Goal: Task Accomplishment & Management: Manage account settings

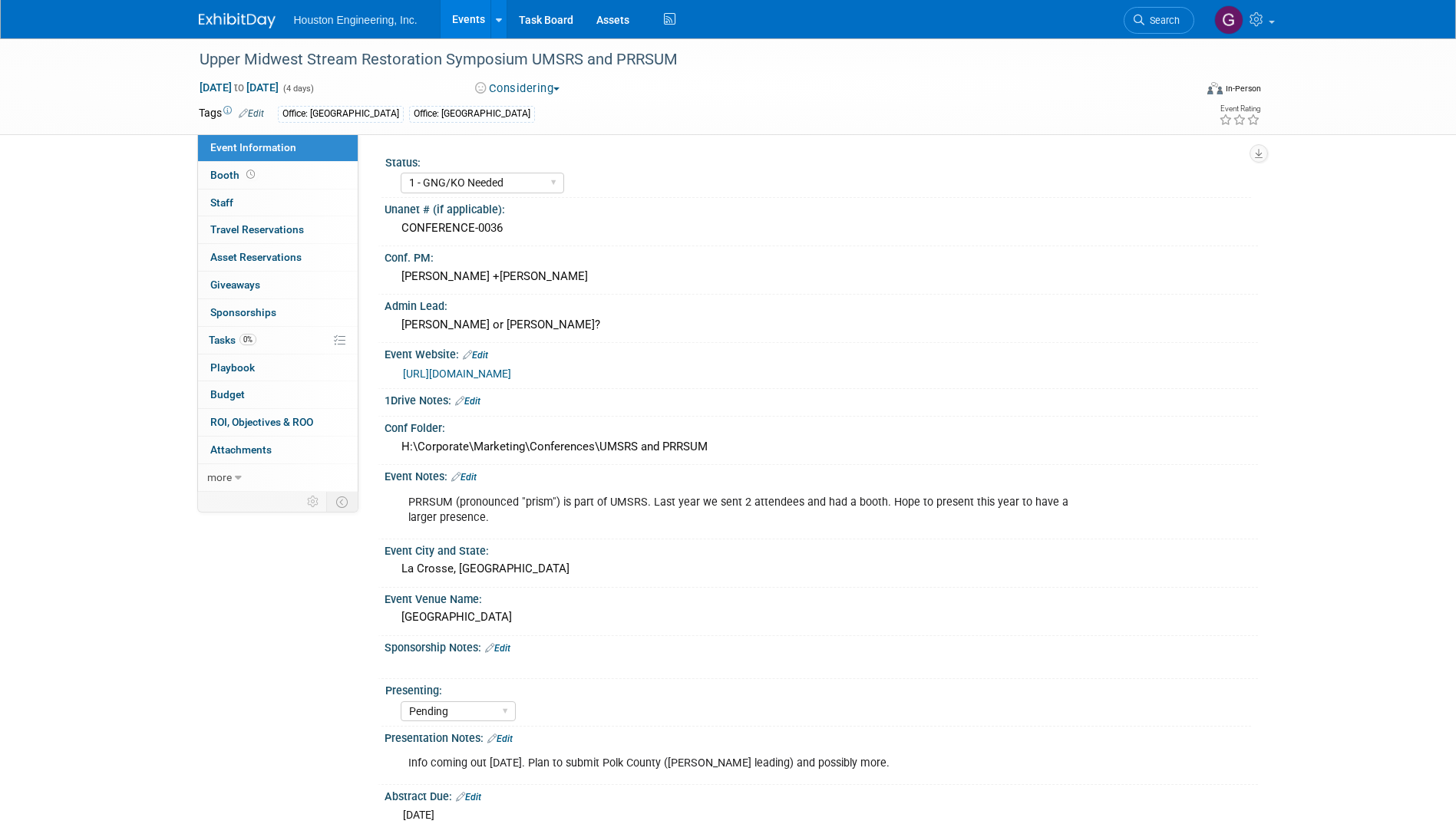
select select "1 - GNG/KO Needed"
select select "Pending"
select select "Water Resources"
click at [493, 17] on link at bounding box center [499, 19] width 16 height 39
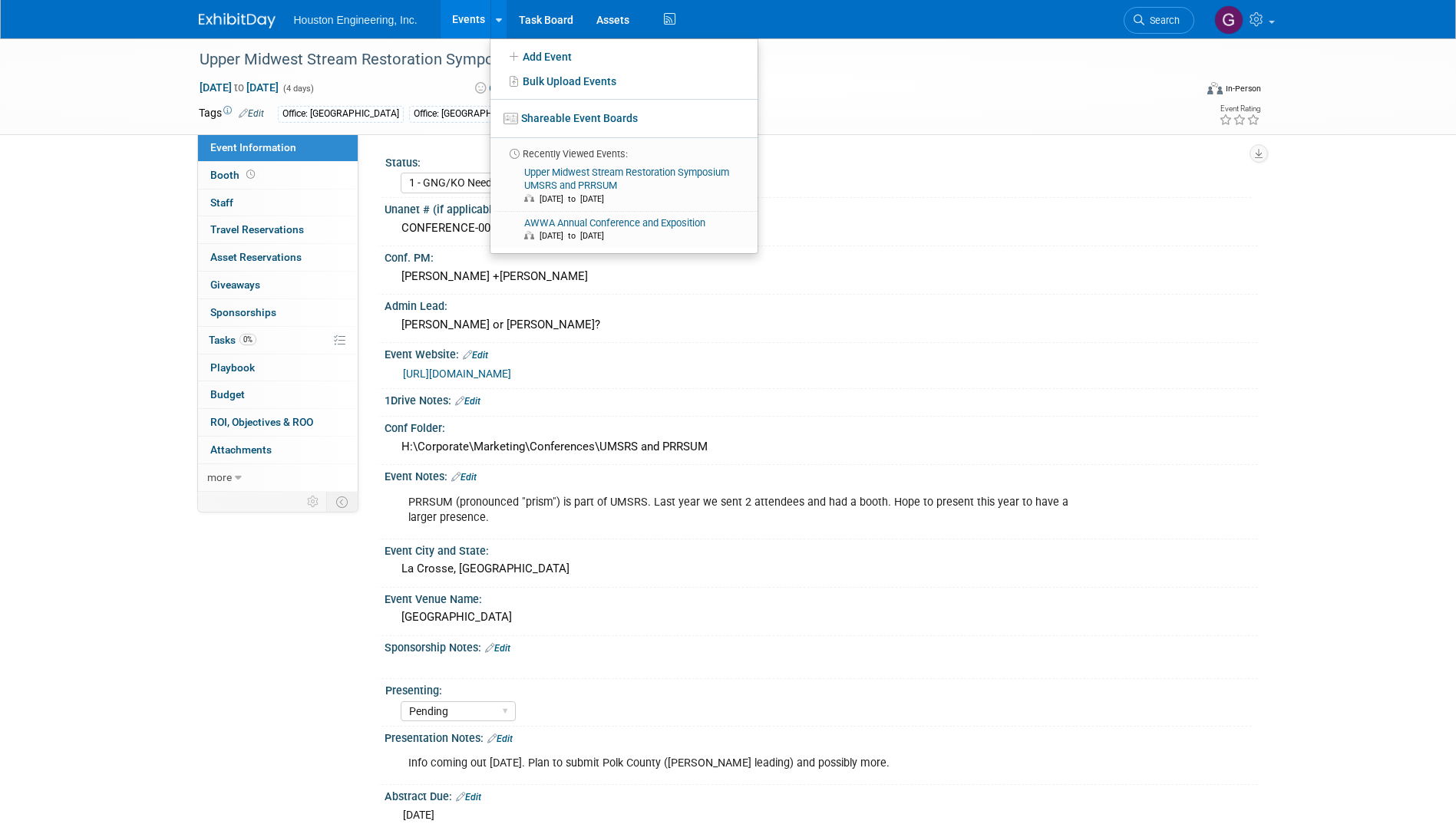
click at [467, 19] on link "Events" at bounding box center [468, 19] width 56 height 39
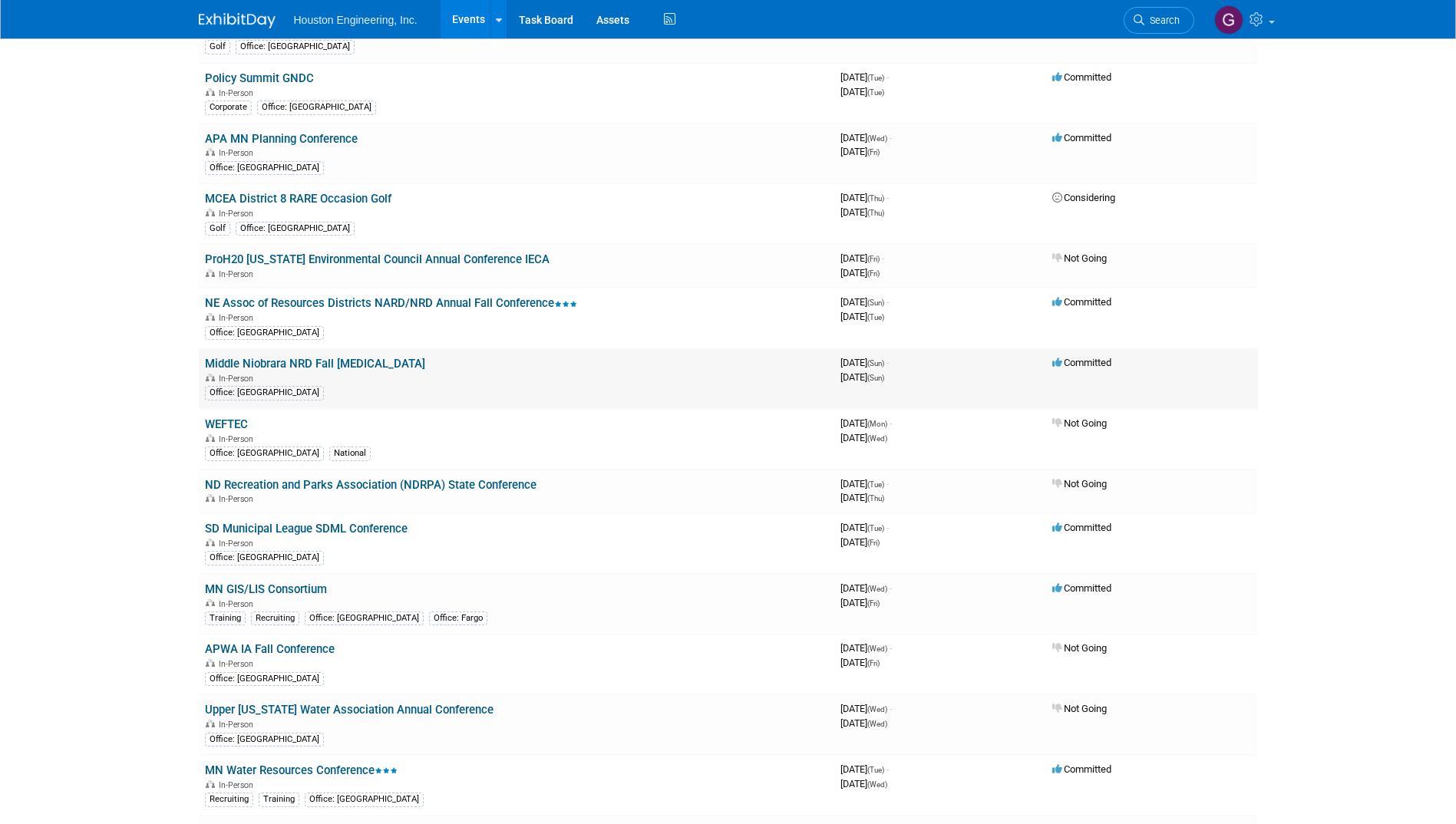
scroll to position [933, 0]
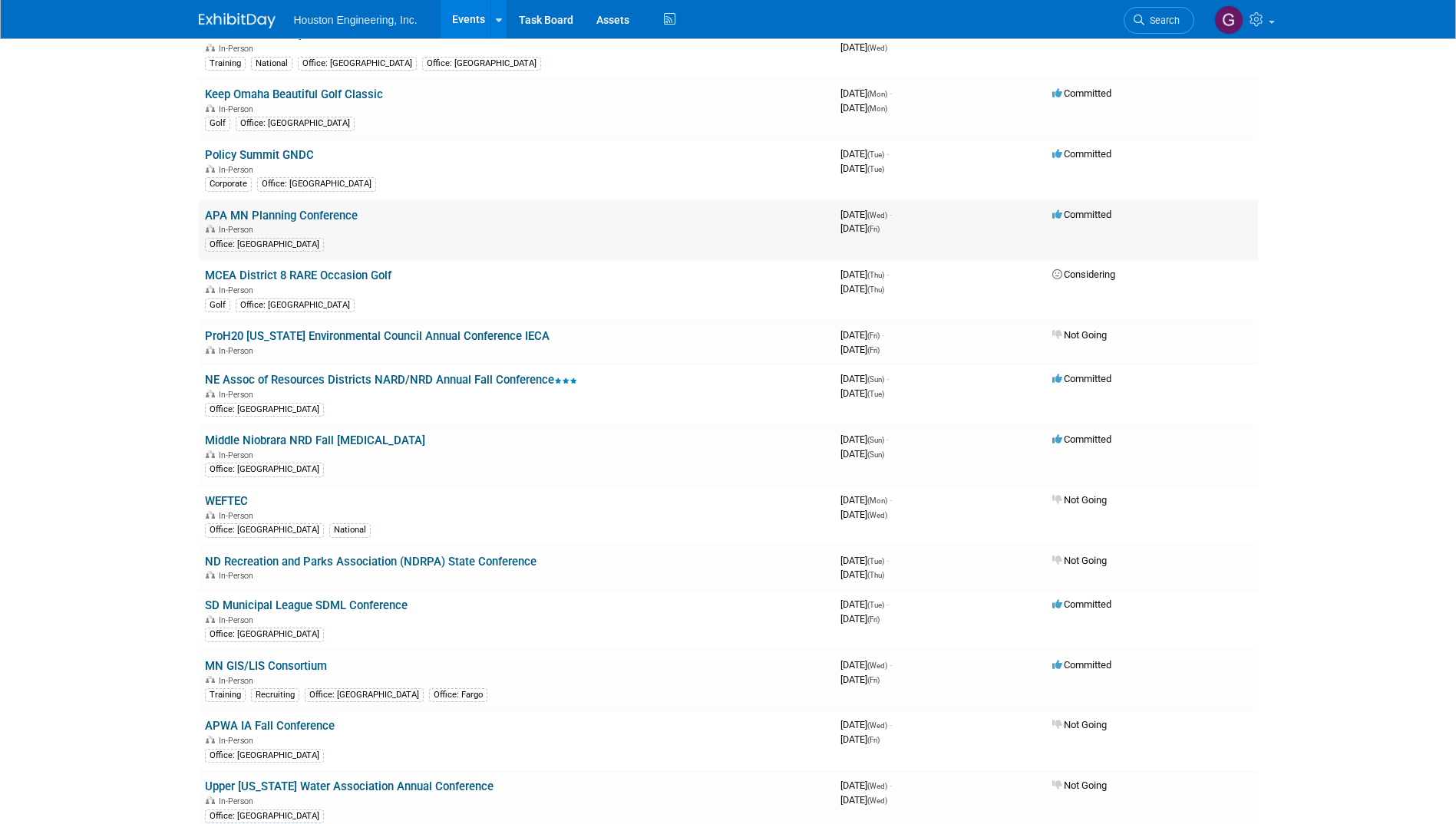
click at [243, 212] on link "APA MN Planning Conference" at bounding box center [280, 215] width 152 height 13
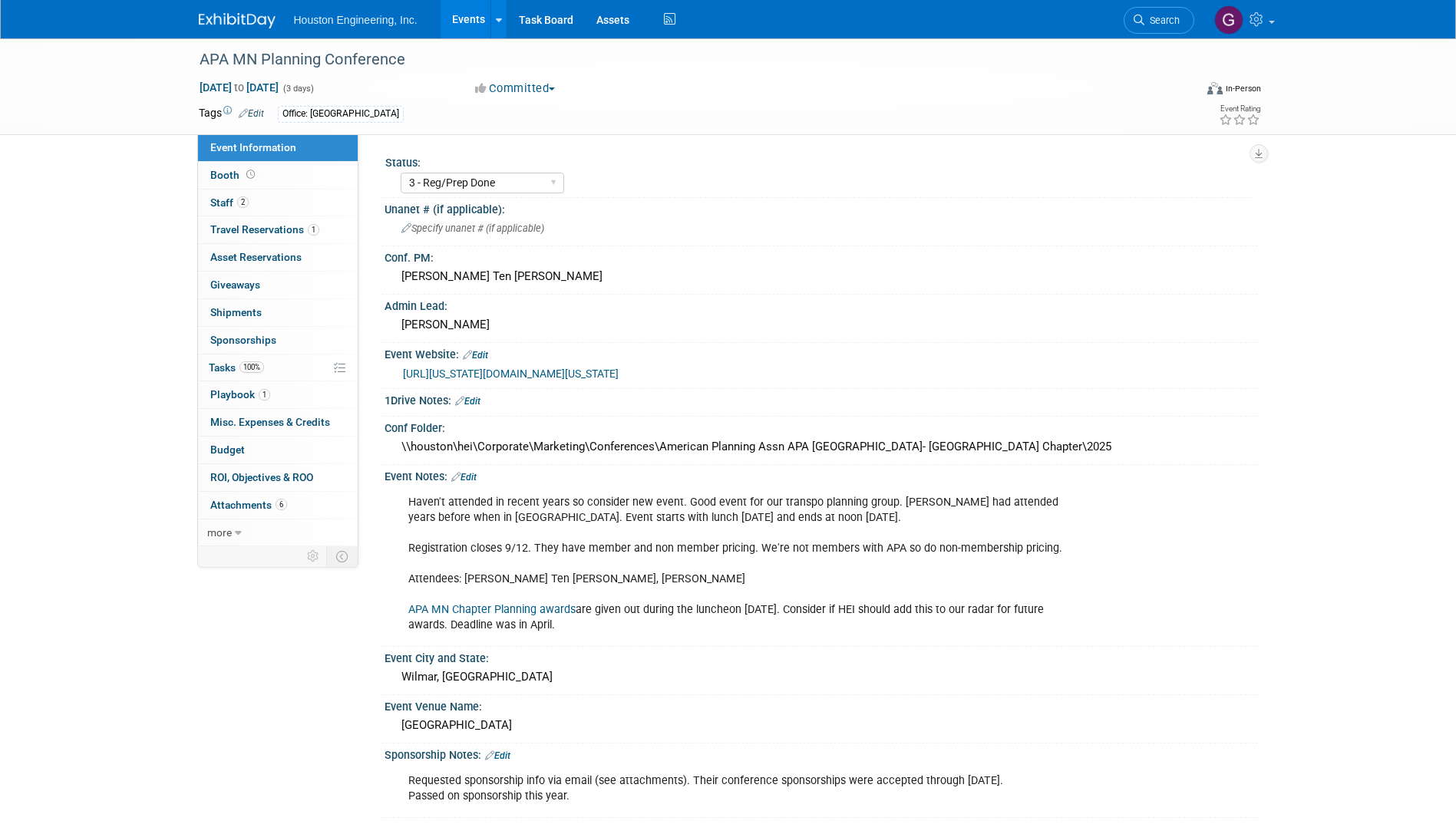
select select "3 - Reg/Prep Done"
select select "No"
select select "Multi-sector/Any/All"
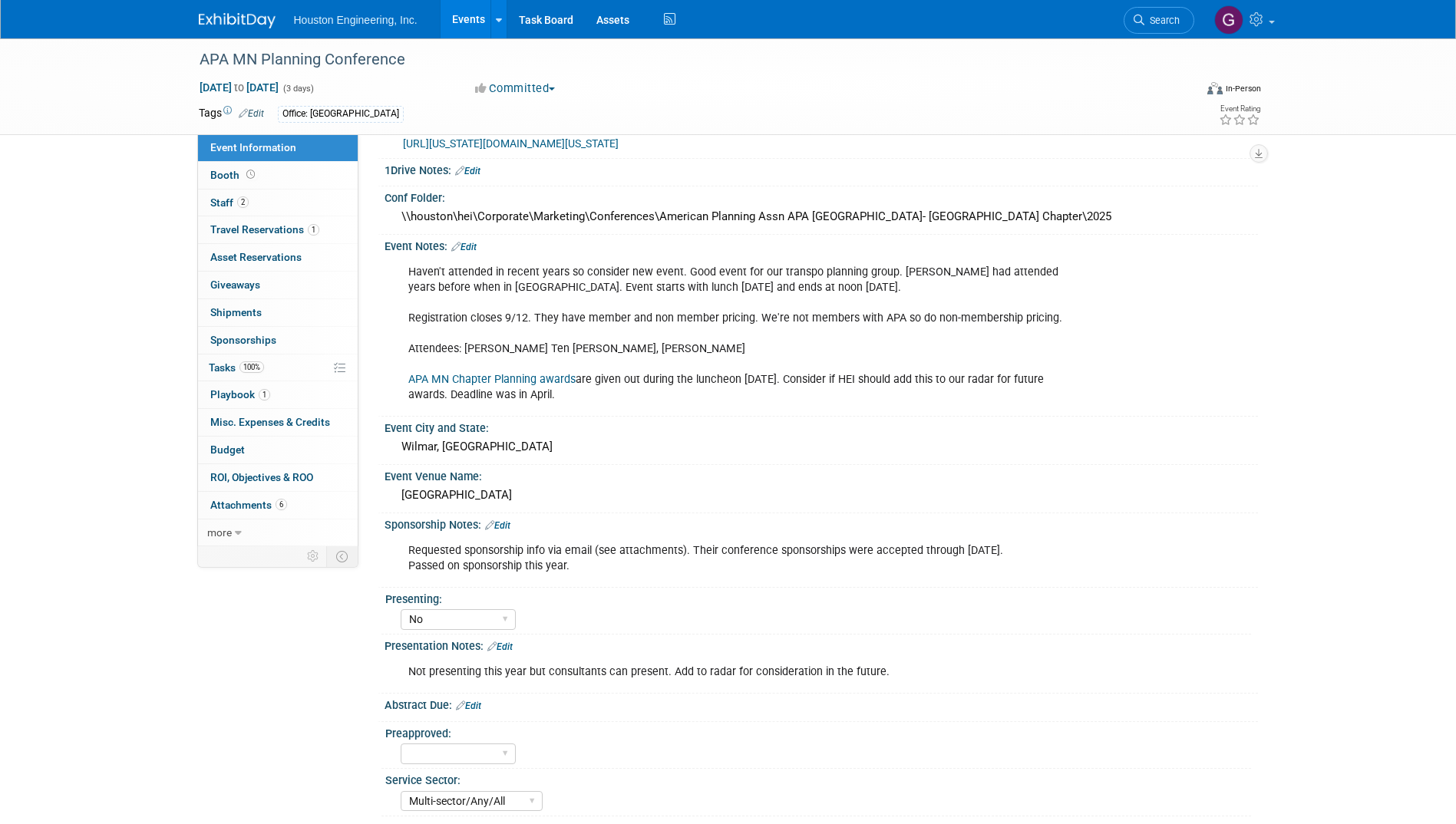
scroll to position [307, 0]
